Goal: Task Accomplishment & Management: Use online tool/utility

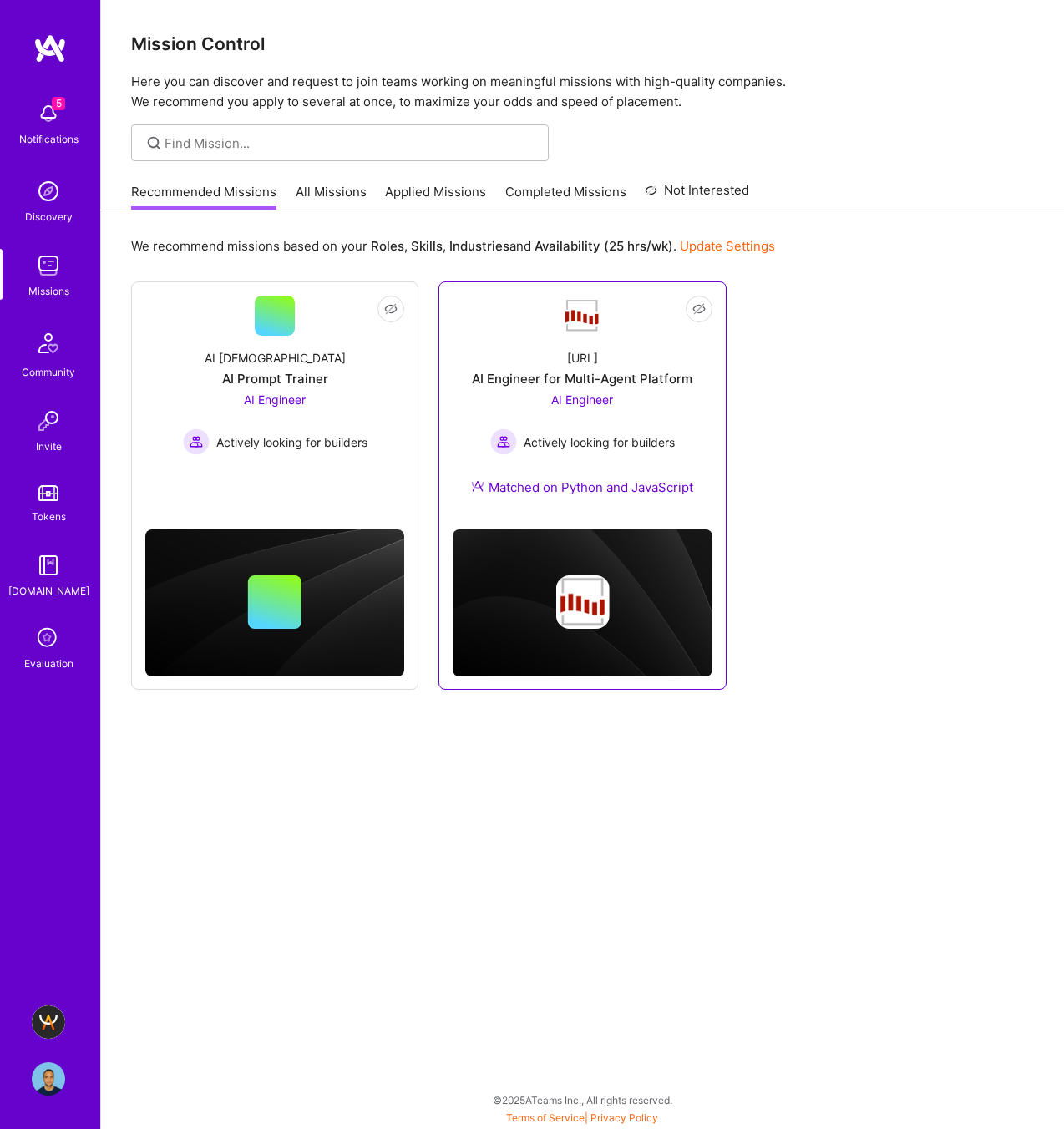
click at [578, 379] on div "AI Engineer for Multi-Agent Platform" at bounding box center [581, 379] width 221 height 18
click at [350, 195] on link "All Missions" at bounding box center [331, 196] width 71 height 28
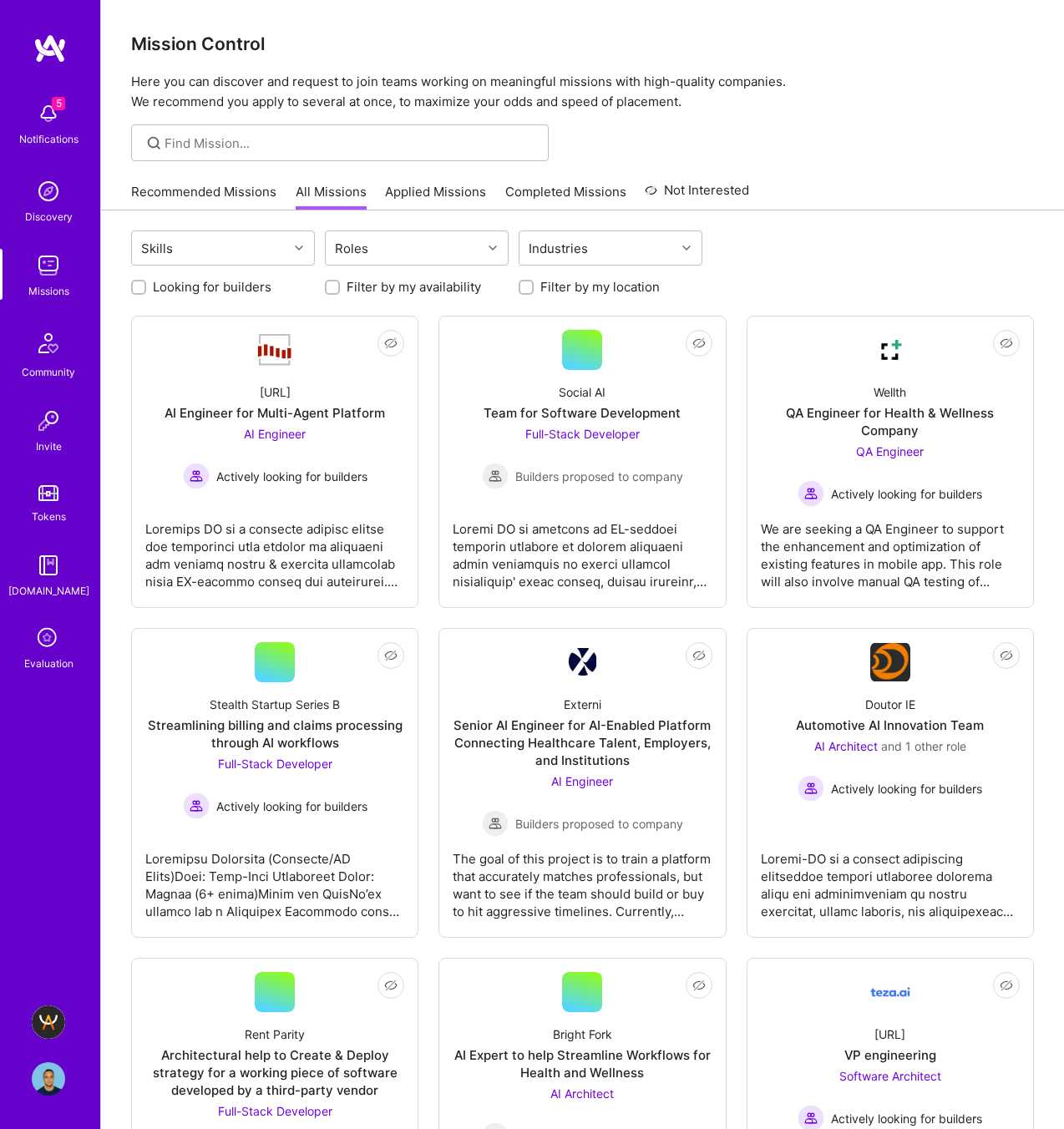
click at [203, 282] on label "Looking for builders" at bounding box center [212, 286] width 118 height 18
click at [146, 282] on input "Looking for builders" at bounding box center [140, 288] width 12 height 12
checkbox input "true"
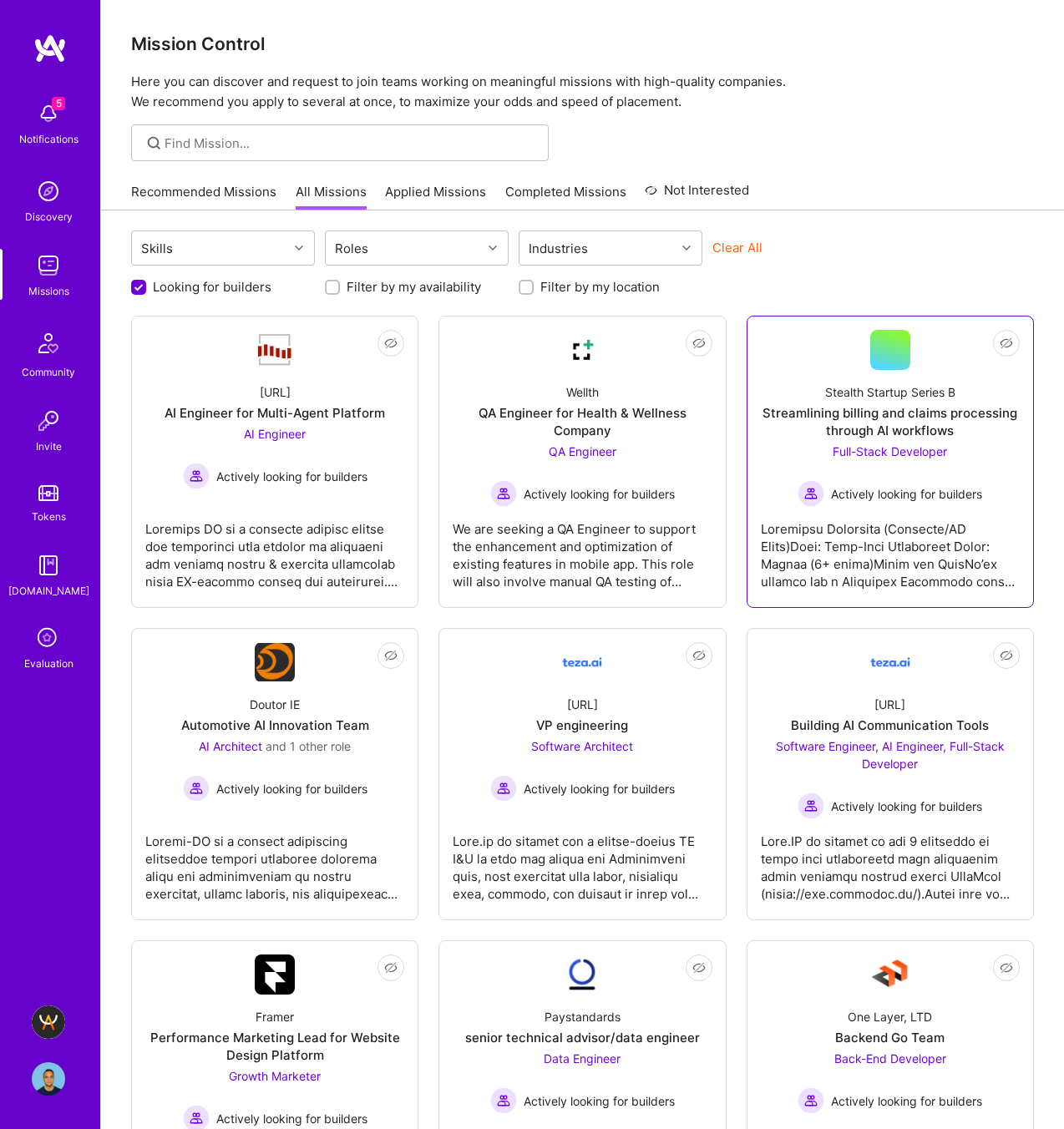
click at [947, 455] on span "Full-Stack Developer" at bounding box center [889, 451] width 114 height 14
